Goal: Transaction & Acquisition: Download file/media

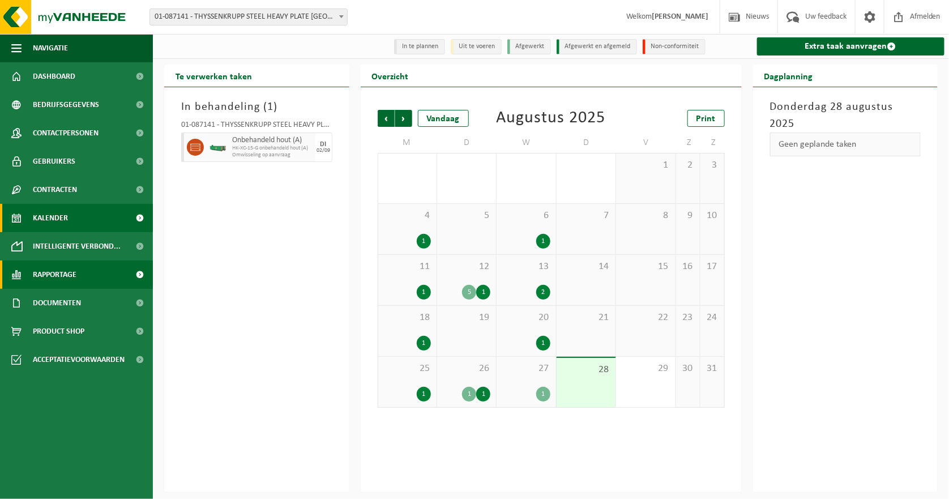
click at [60, 277] on span "Rapportage" at bounding box center [55, 275] width 44 height 28
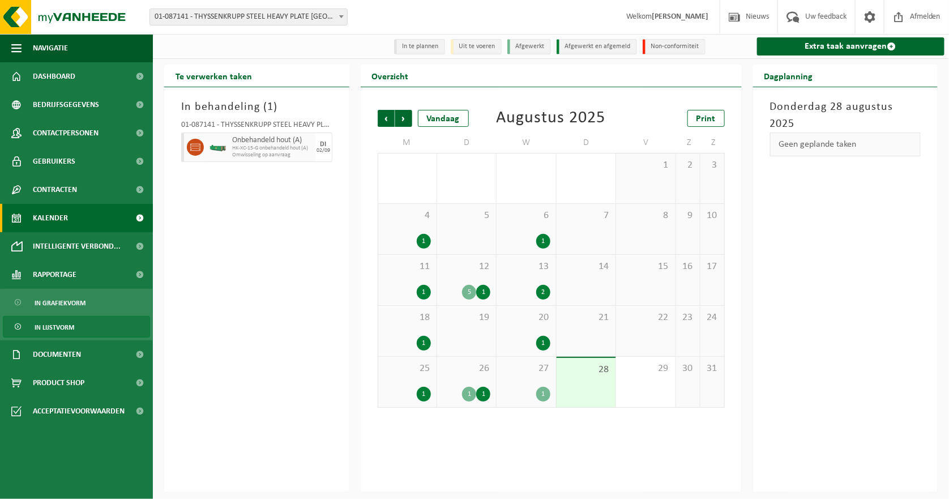
click at [70, 328] on span "In lijstvorm" at bounding box center [55, 328] width 40 height 22
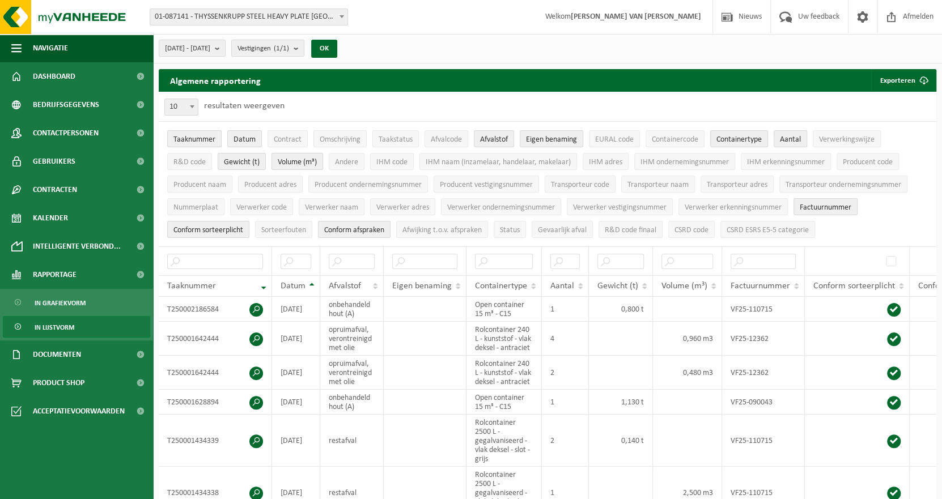
click at [320, 163] on button "Volume (m³)" at bounding box center [297, 161] width 52 height 17
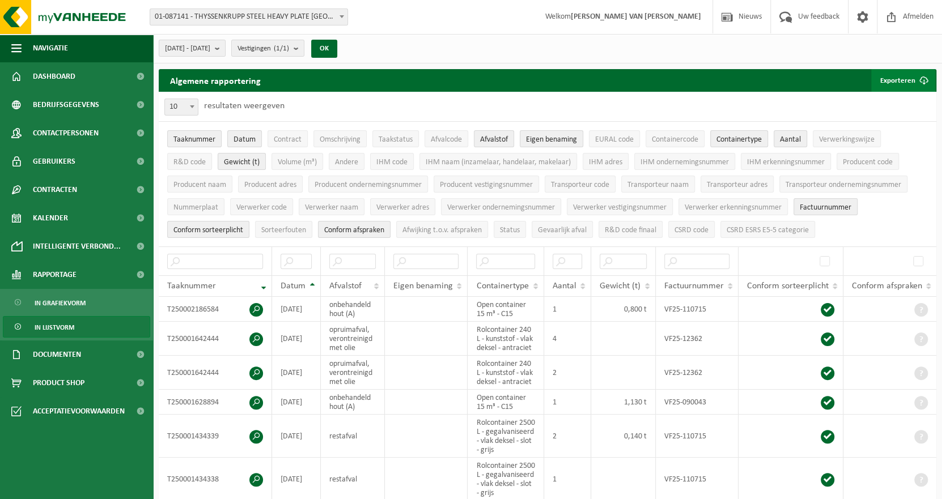
click at [895, 80] on button "Exporteren" at bounding box center [903, 80] width 64 height 23
click at [893, 105] on link "Enkel mijn selectie" at bounding box center [883, 103] width 103 height 23
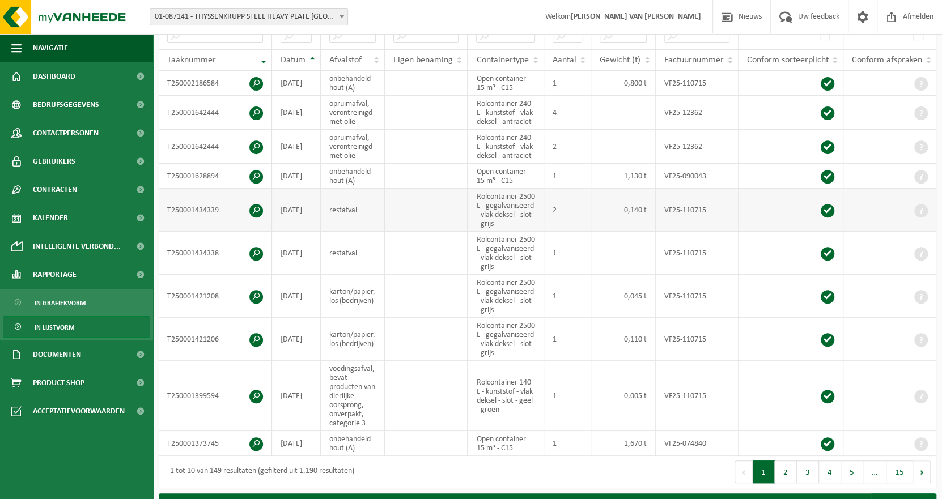
scroll to position [283, 0]
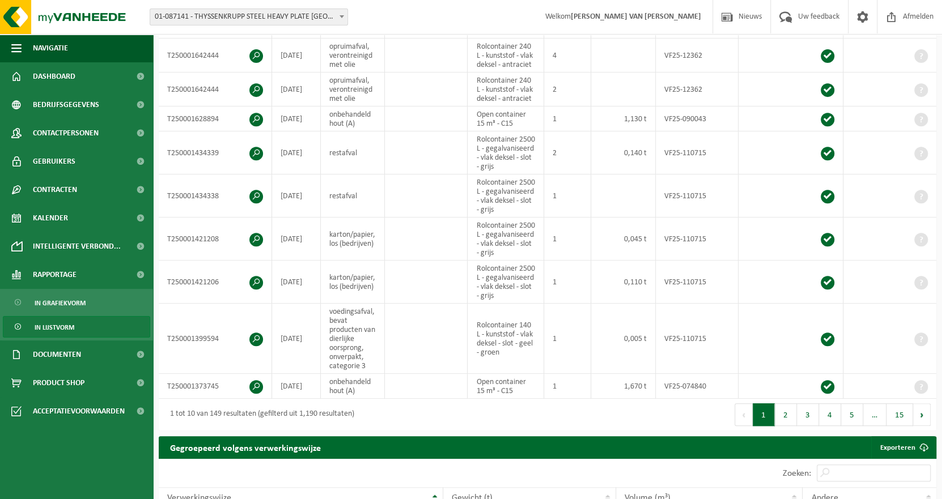
click at [785, 406] on button "2" at bounding box center [785, 414] width 22 height 23
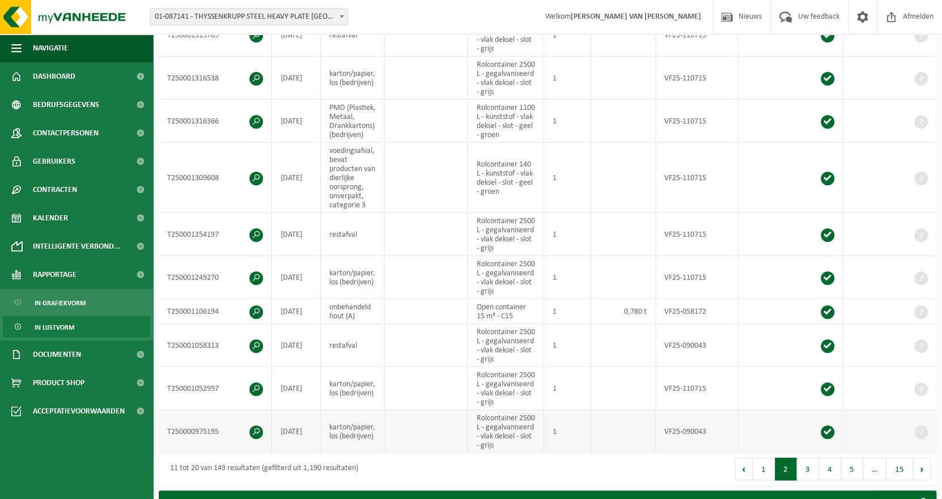
scroll to position [310, 0]
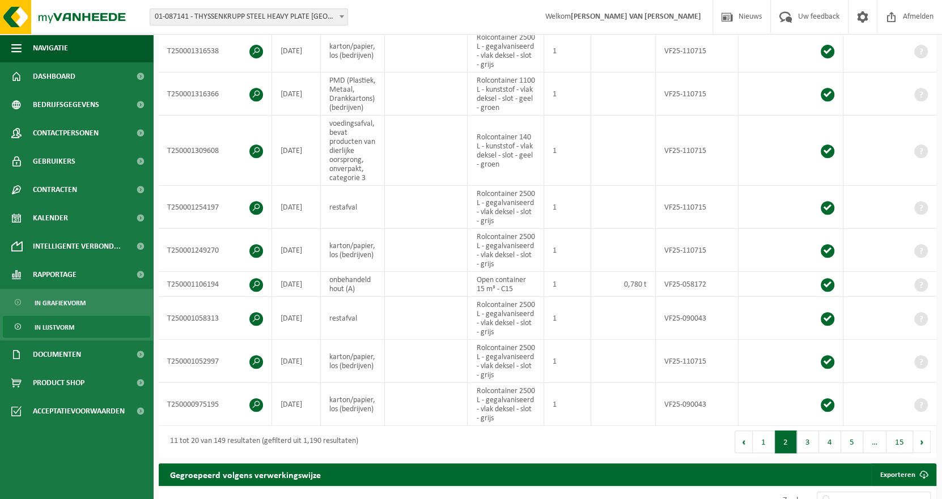
click at [805, 435] on button "3" at bounding box center [808, 442] width 22 height 23
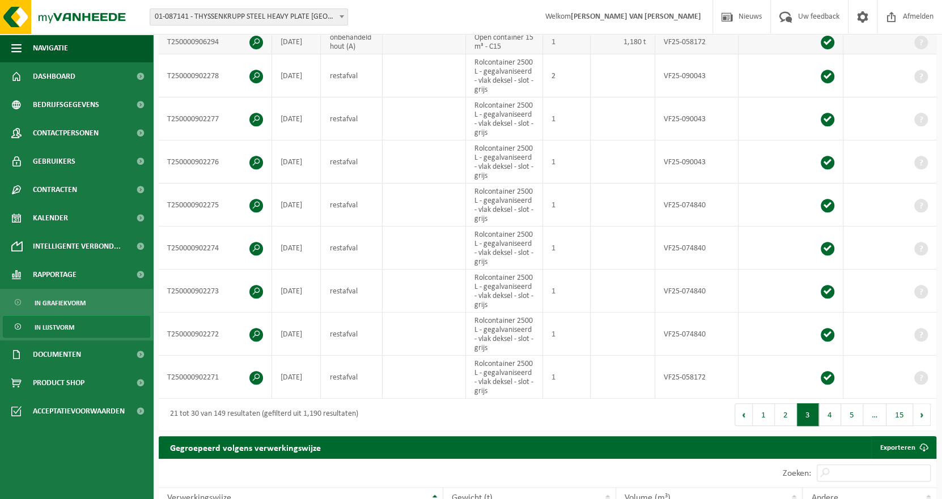
scroll to position [297, 0]
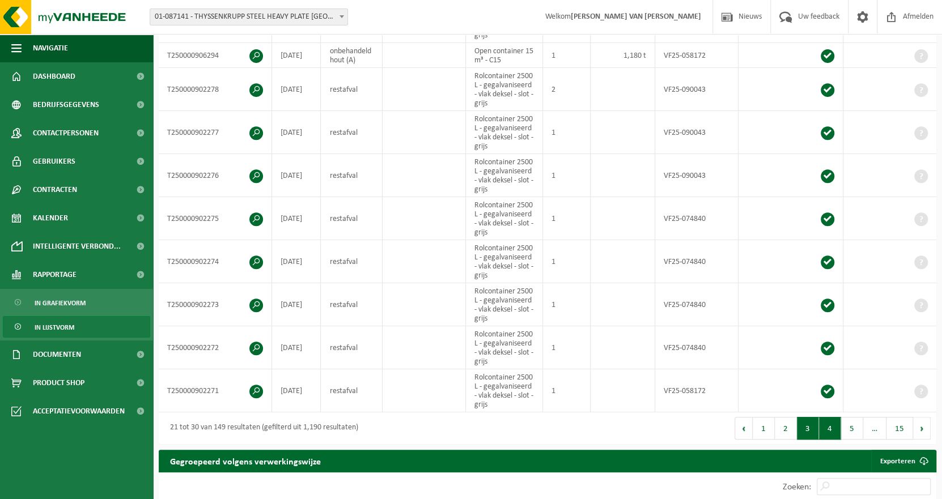
click at [829, 426] on button "4" at bounding box center [830, 428] width 22 height 23
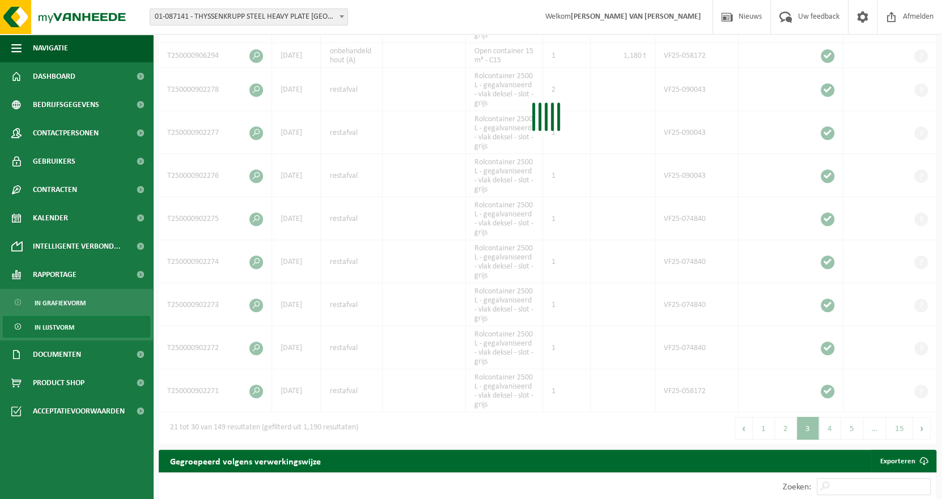
scroll to position [306, 0]
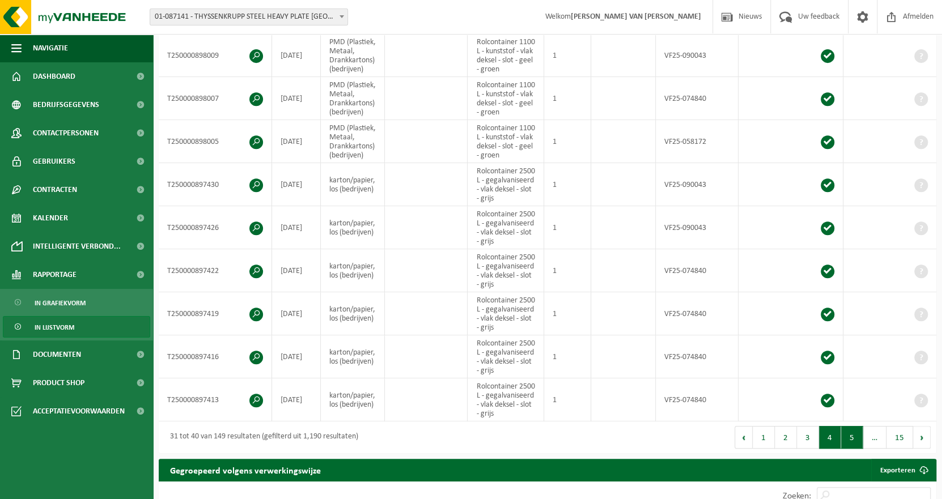
click at [850, 436] on button "5" at bounding box center [852, 437] width 22 height 23
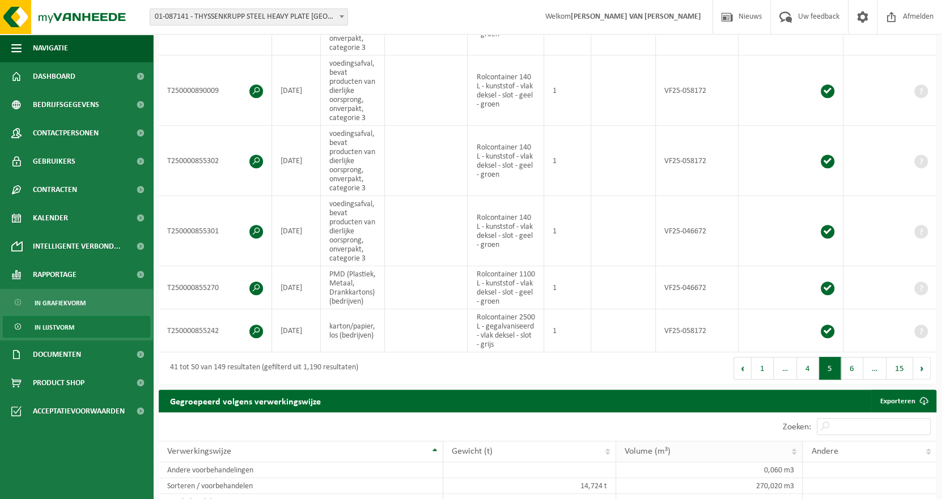
scroll to position [567, 0]
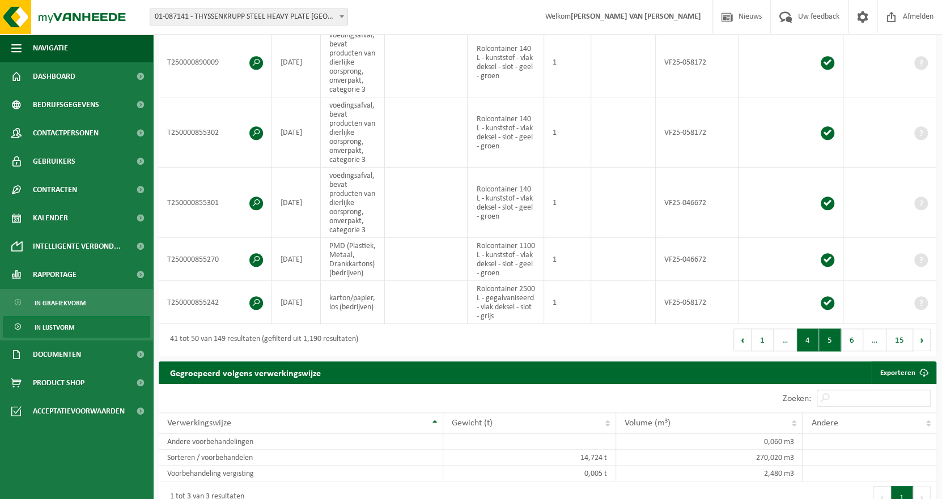
click at [805, 339] on button "4" at bounding box center [808, 340] width 22 height 23
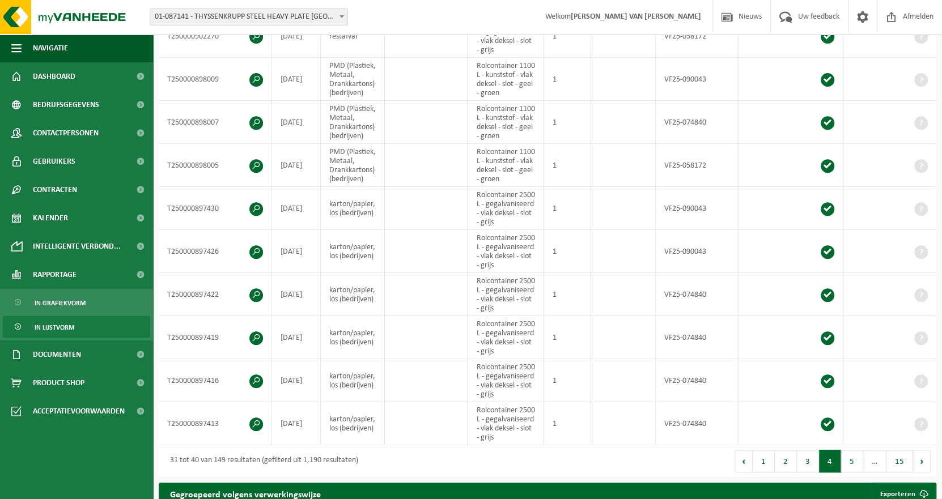
scroll to position [283, 0]
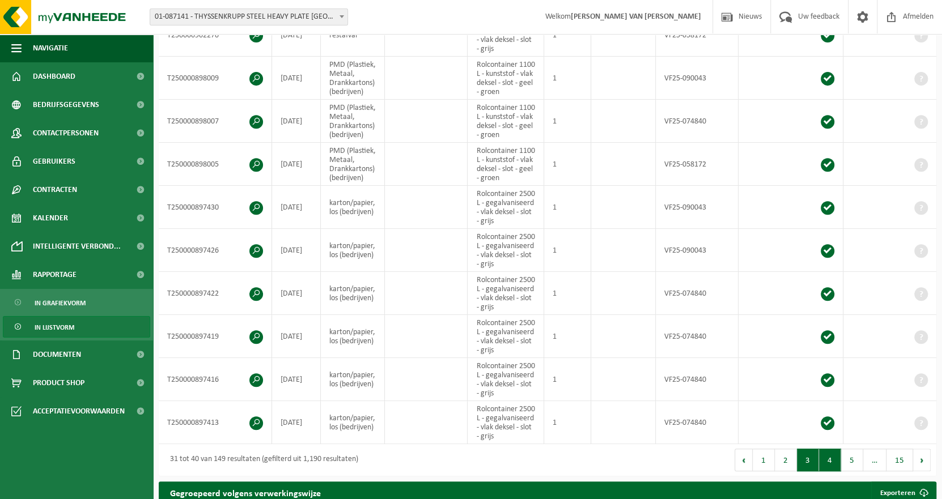
click at [807, 451] on button "3" at bounding box center [808, 460] width 22 height 23
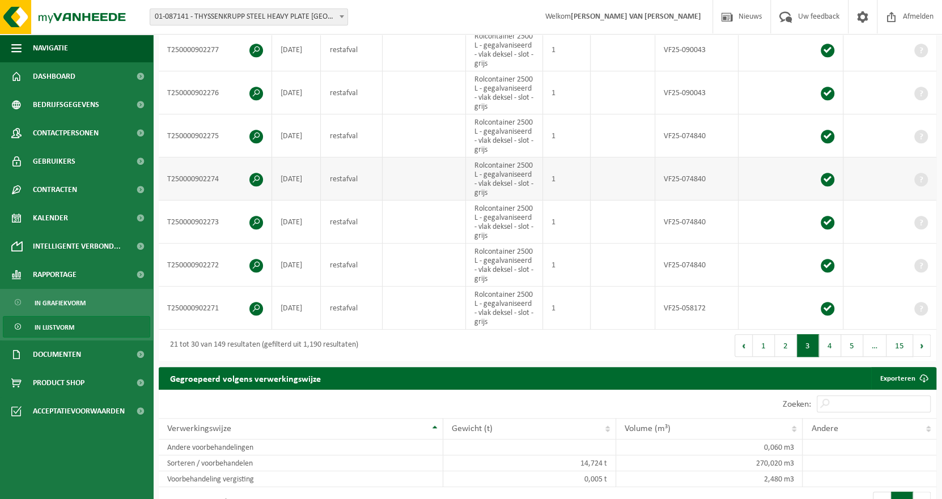
scroll to position [444, 0]
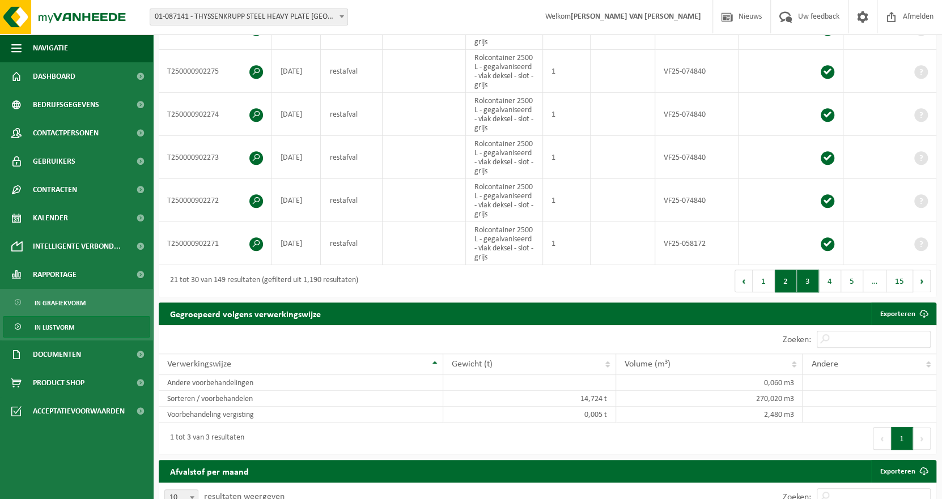
click at [782, 284] on button "2" at bounding box center [785, 281] width 22 height 23
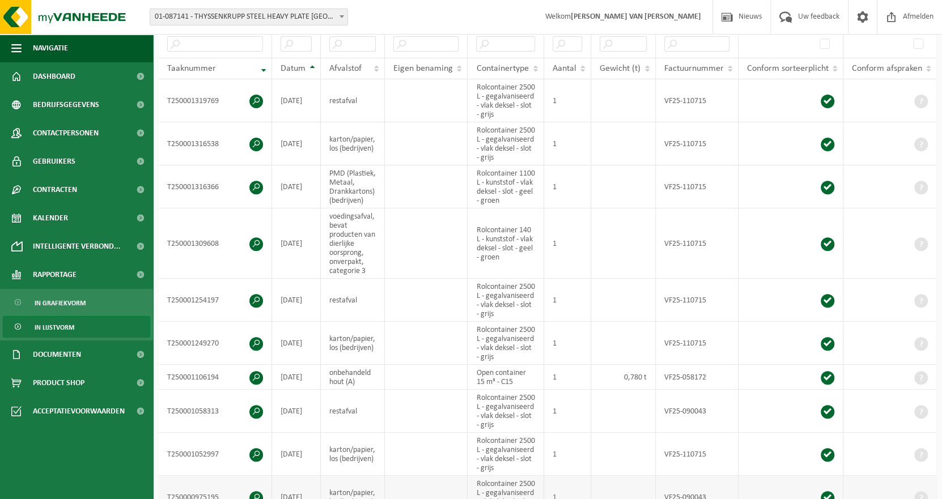
scroll to position [274, 0]
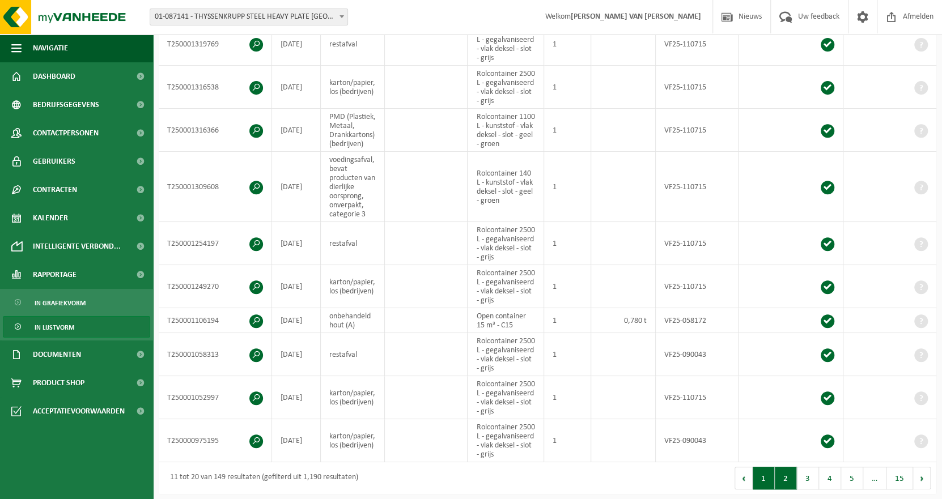
click at [768, 470] on button "1" at bounding box center [763, 478] width 22 height 23
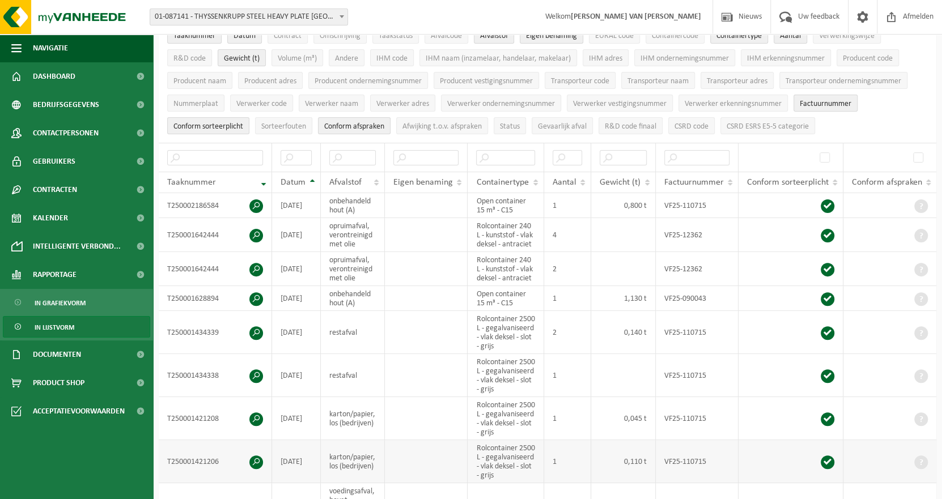
scroll to position [77, 0]
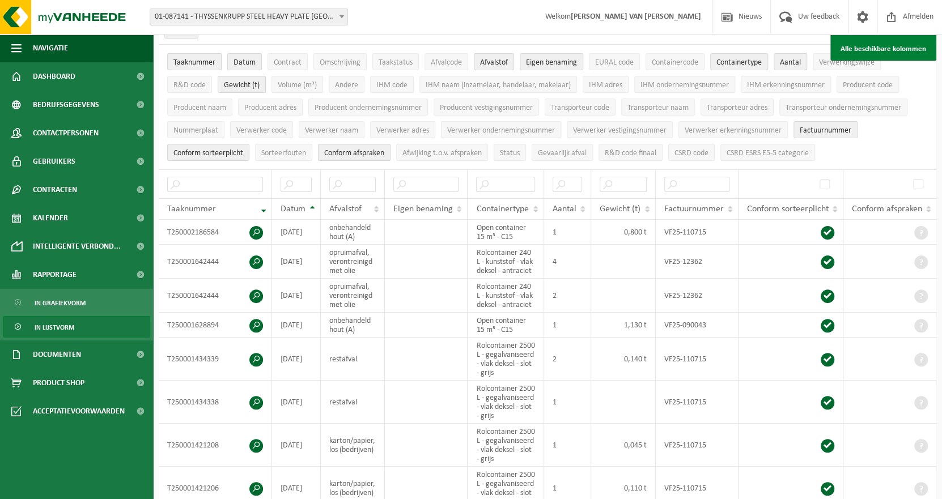
drag, startPoint x: 245, startPoint y: 86, endPoint x: 259, endPoint y: 87, distance: 13.6
click at [245, 86] on span "Gewicht (t)" at bounding box center [242, 85] width 36 height 8
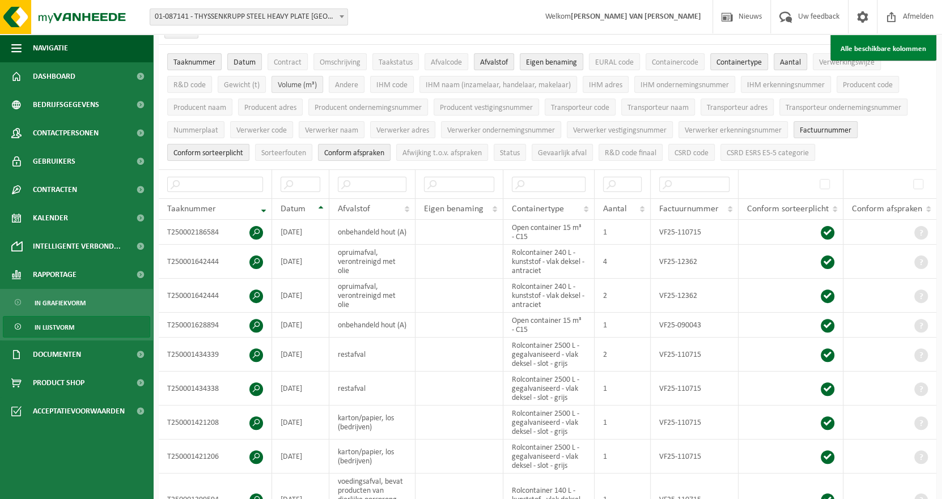
click at [282, 87] on span "Volume (m³)" at bounding box center [297, 85] width 39 height 8
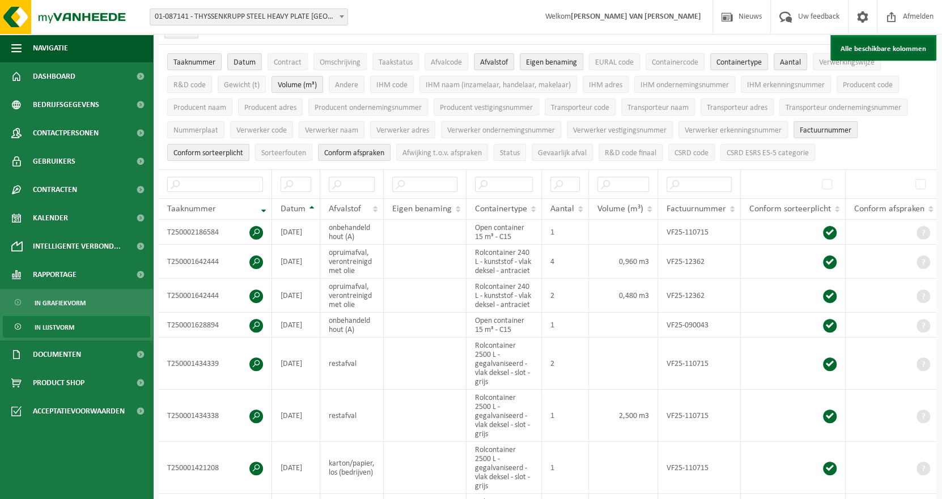
click at [854, 47] on link "Alle beschikbare kolommen" at bounding box center [883, 48] width 103 height 23
click at [857, 53] on link "Alle beschikbare kolommen" at bounding box center [883, 48] width 103 height 23
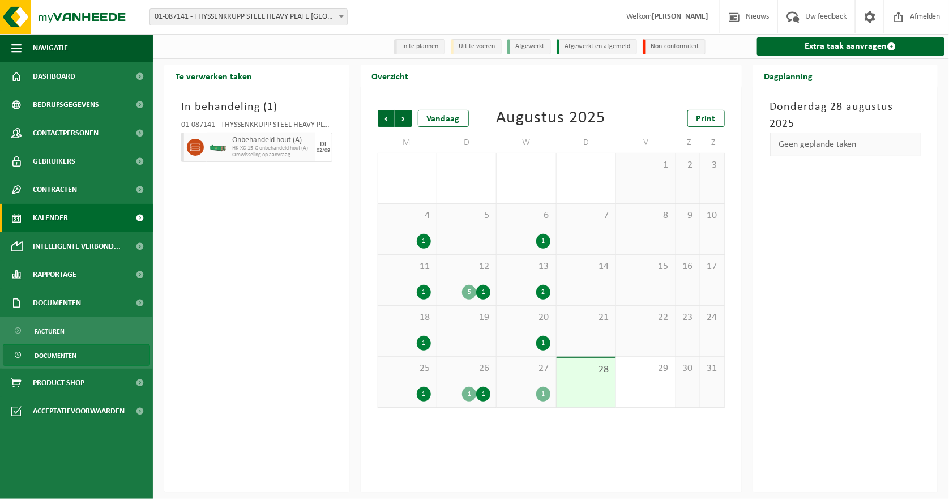
click at [78, 354] on link "Documenten" at bounding box center [76, 355] width 147 height 22
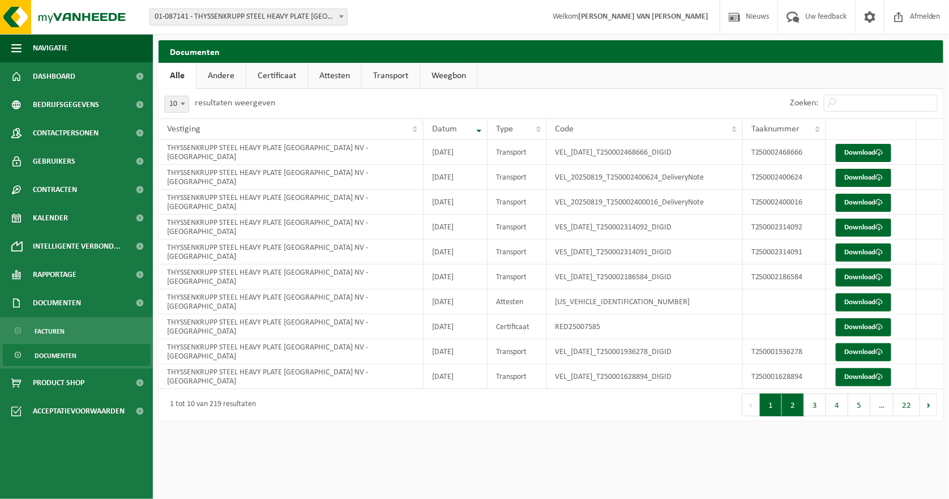
click at [795, 411] on button "2" at bounding box center [793, 405] width 22 height 23
click at [770, 408] on button "1" at bounding box center [771, 405] width 22 height 23
click at [855, 154] on link "Download" at bounding box center [864, 153] width 56 height 18
click at [871, 224] on link "Download" at bounding box center [864, 228] width 56 height 18
click at [795, 402] on button "2" at bounding box center [793, 405] width 22 height 23
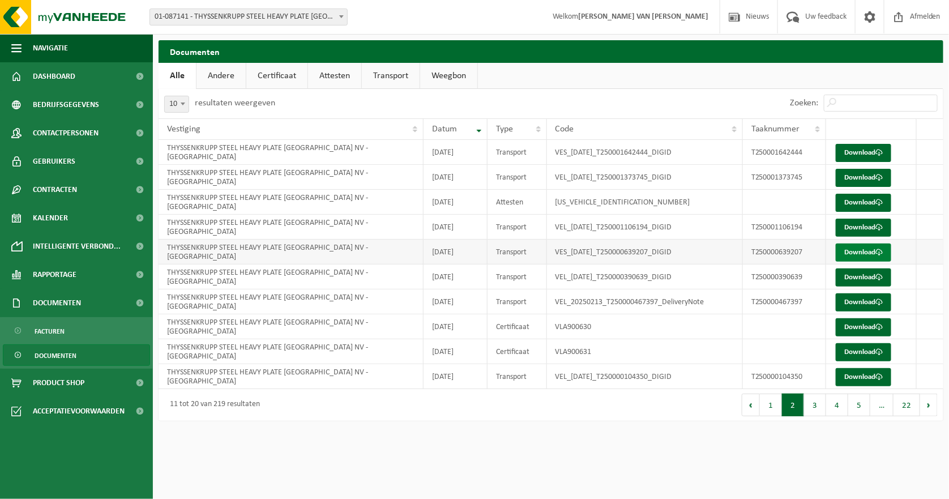
click at [853, 253] on link "Download" at bounding box center [864, 253] width 56 height 18
